Goal: Task Accomplishment & Management: Manage account settings

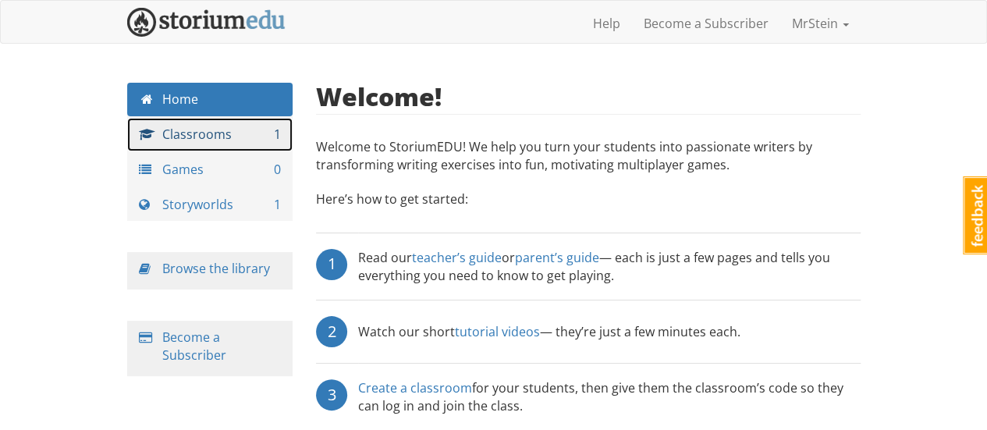
click at [205, 137] on link "Classrooms 1" at bounding box center [210, 135] width 166 height 34
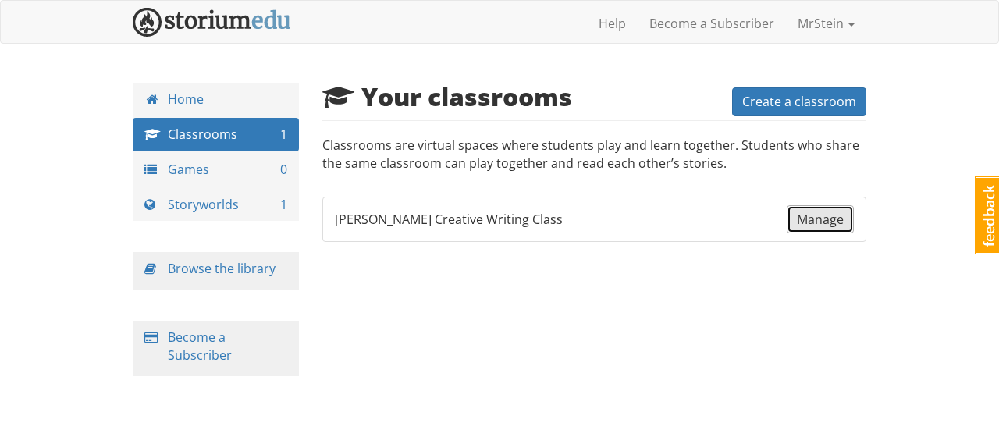
click at [827, 211] on span "Manage" at bounding box center [820, 219] width 47 height 17
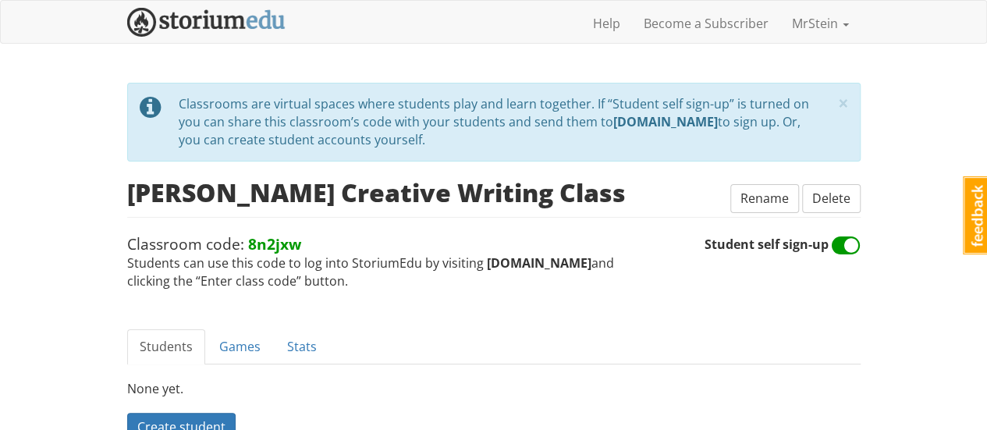
click at [881, 94] on div "mrstein MrStein 1 Toggle navigation Help Become a Subscriber MrStein Profile No…" at bounding box center [493, 260] width 987 height 520
click at [879, 96] on div "mrstein MrStein 1 Toggle navigation Help Become a Subscriber MrStein Profile No…" at bounding box center [493, 260] width 987 height 520
click at [887, 95] on div "mrstein MrStein 1 Toggle navigation Help Become a Subscriber MrStein Profile No…" at bounding box center [493, 260] width 987 height 520
click at [80, 130] on div "mrstein MrStein 1 Toggle navigation Help Become a Subscriber MrStein Profile No…" at bounding box center [493, 260] width 987 height 520
click at [194, 20] on img at bounding box center [206, 22] width 158 height 29
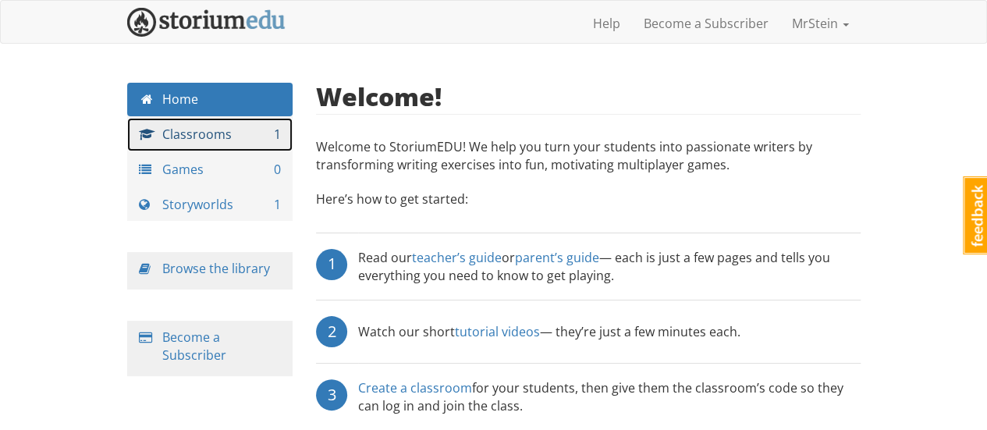
click at [170, 141] on link "Classrooms 1" at bounding box center [210, 135] width 166 height 34
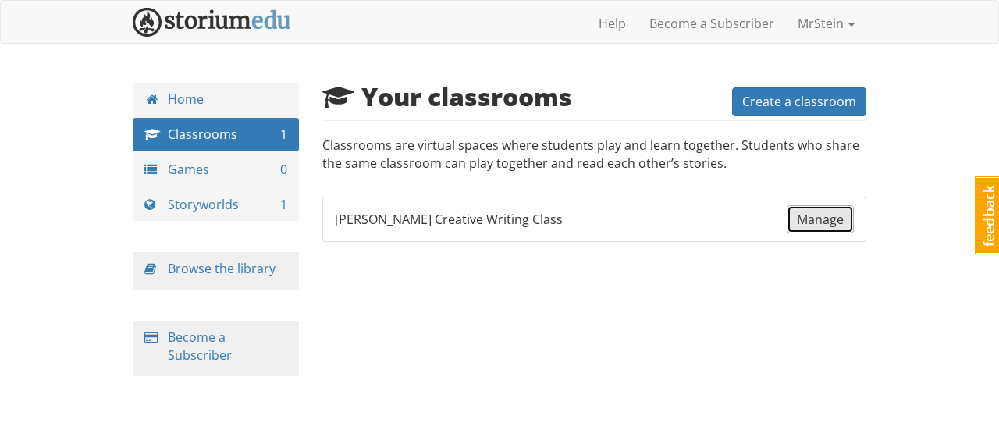
click at [826, 220] on span "Manage" at bounding box center [820, 219] width 47 height 17
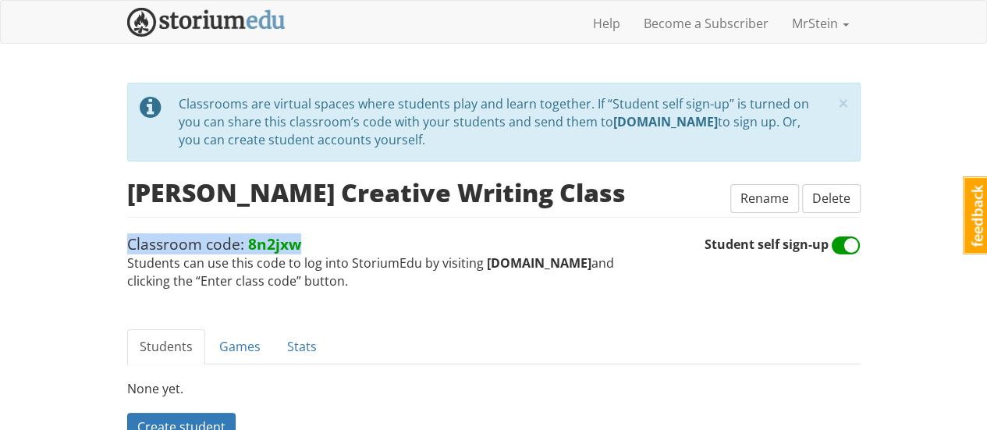
drag, startPoint x: 307, startPoint y: 243, endPoint x: 130, endPoint y: 246, distance: 177.2
click at [130, 246] on span "Classroom code: 8n2jxw Students can use this code to log into StoriumEdu by vis…" at bounding box center [416, 261] width 578 height 57
copy span "Classroom code: 8n2jxw"
